Goal: Complete application form

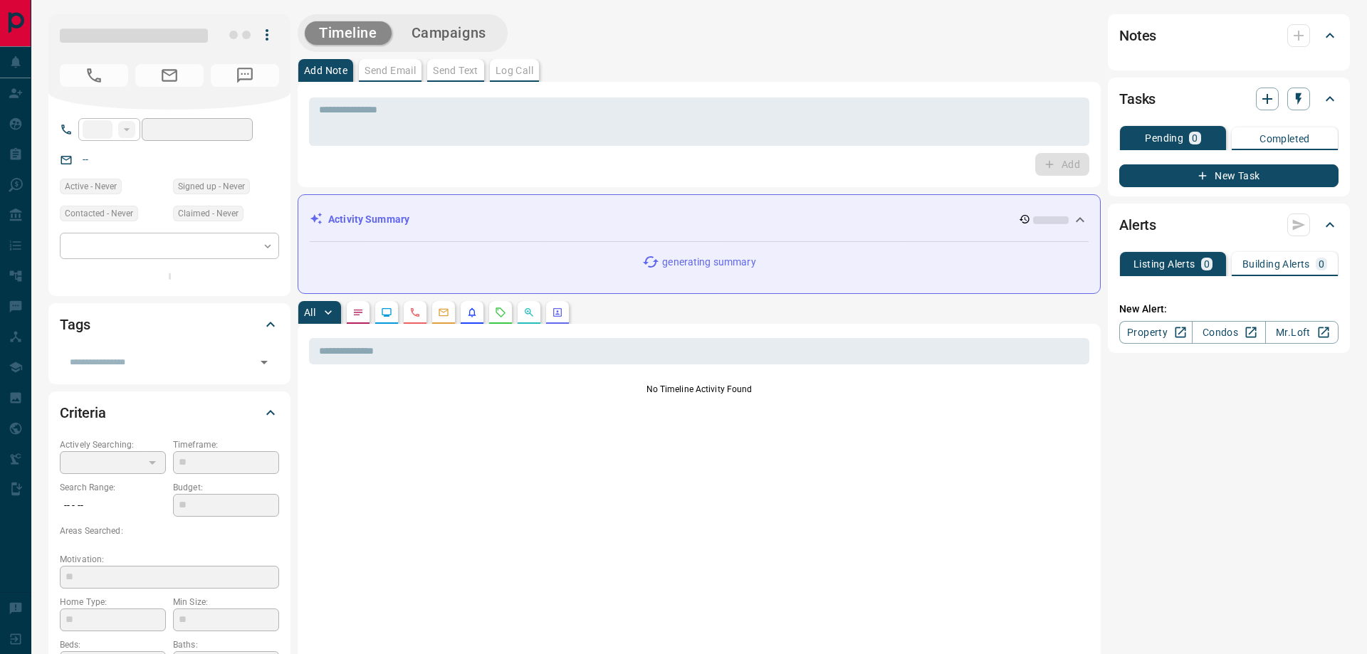
type input "**"
type input "**********"
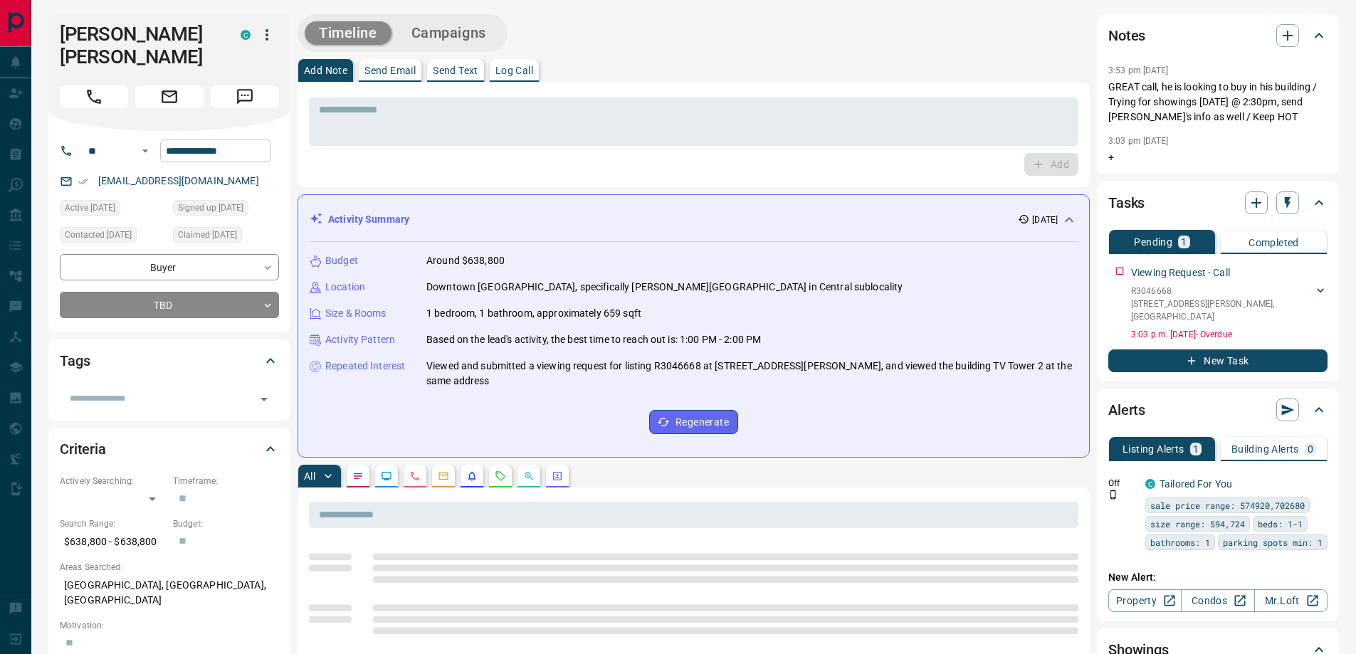
click at [259, 150] on input "**********" at bounding box center [215, 151] width 111 height 23
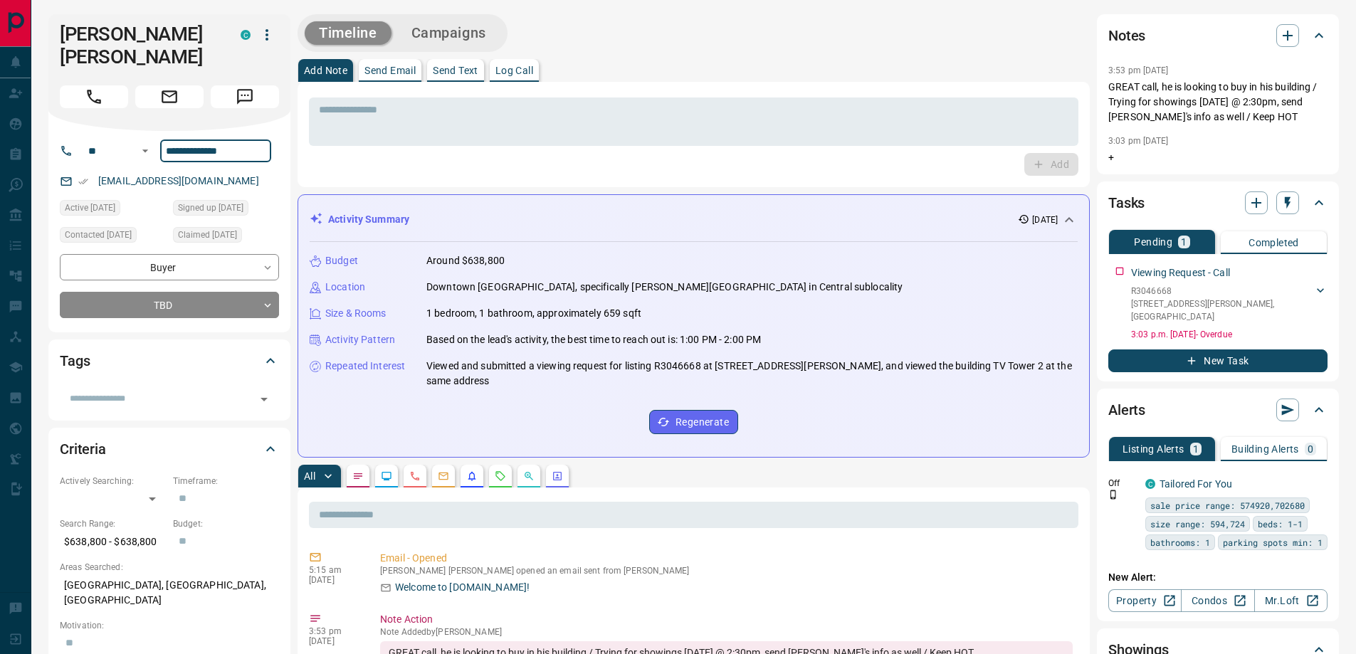
click at [249, 146] on input "**********" at bounding box center [215, 151] width 111 height 23
